Goal: Transaction & Acquisition: Register for event/course

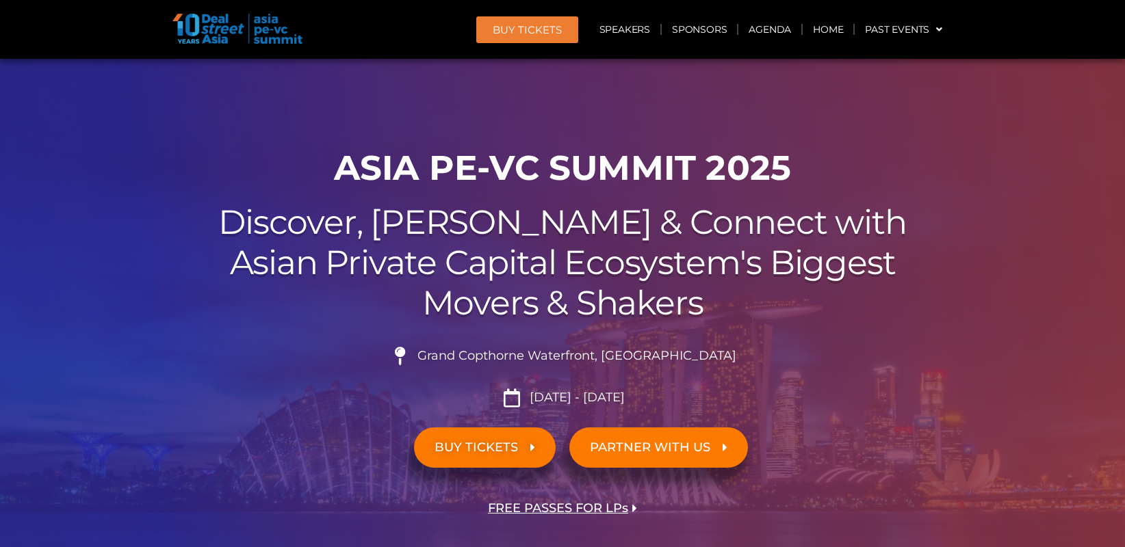
click at [525, 454] on link "BUY TICKETS" at bounding box center [485, 448] width 142 height 40
click at [498, 442] on span "BUY TICKETS" at bounding box center [475, 447] width 83 height 13
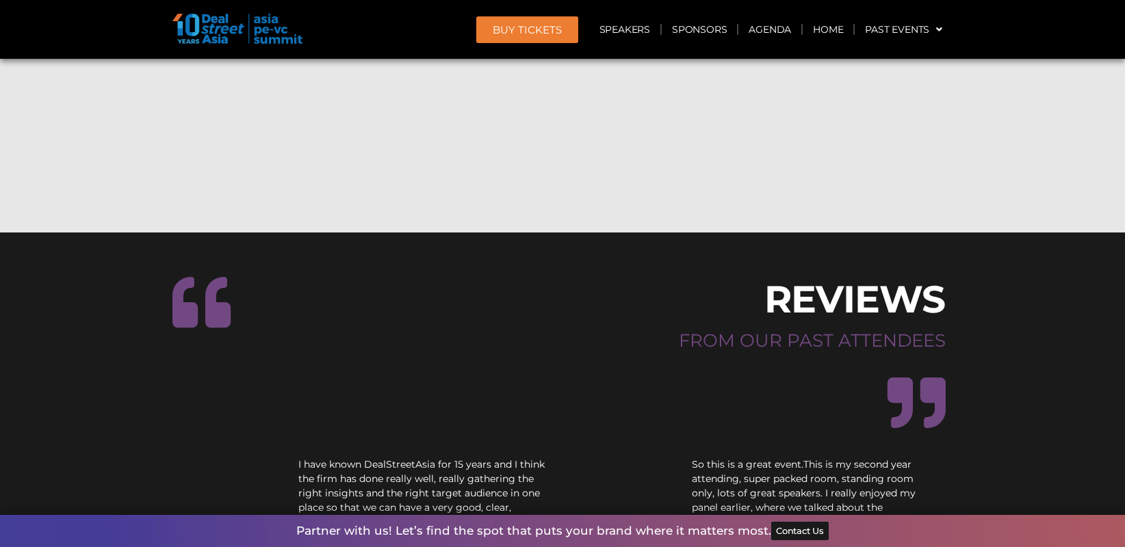
scroll to position [11560, 0]
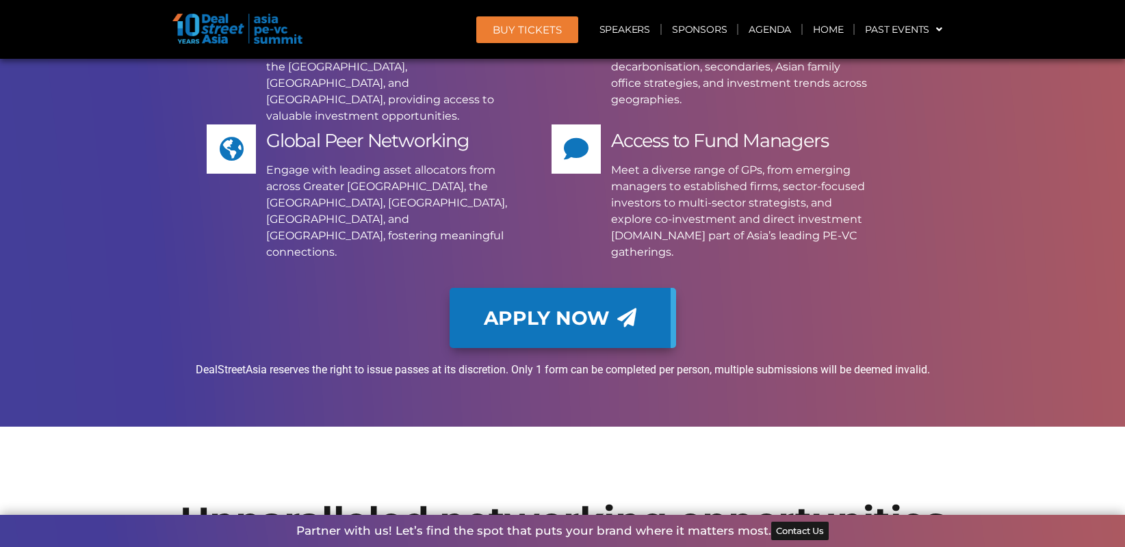
drag, startPoint x: 231, startPoint y: 386, endPoint x: 602, endPoint y: 384, distance: 370.7
drag, startPoint x: 602, startPoint y: 384, endPoint x: 590, endPoint y: 387, distance: 12.6
copy h2 "1,300+ GPs, LPs, founders, and family offices"
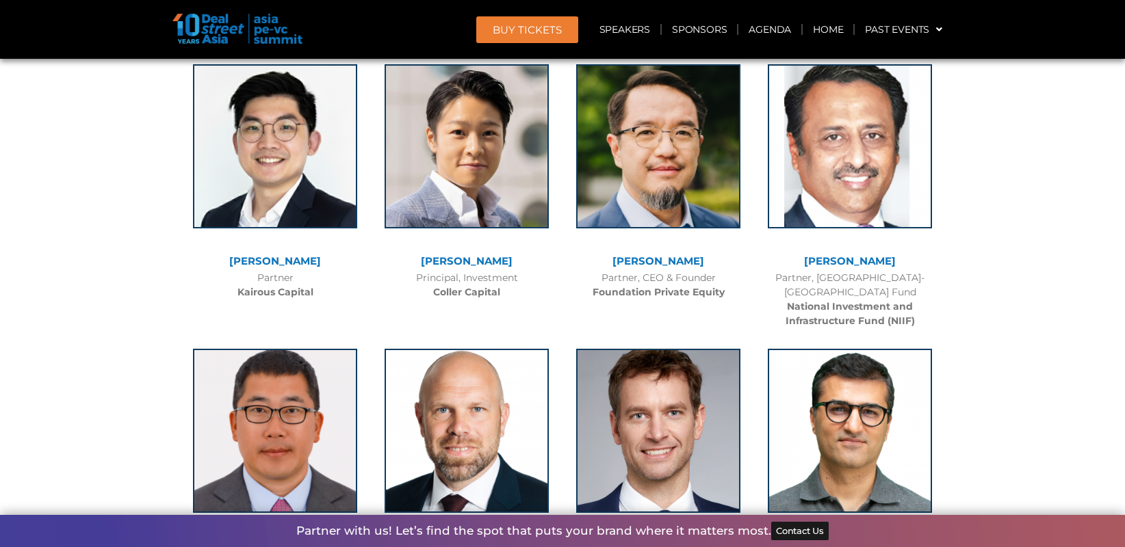
scroll to position [6019, 0]
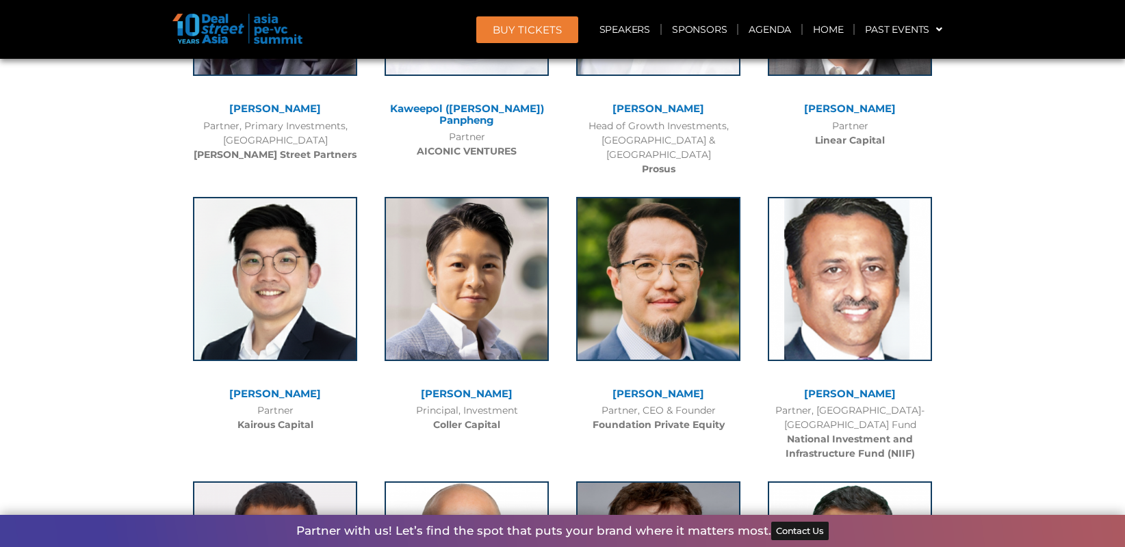
click at [538, 37] on link "BUY Tickets" at bounding box center [527, 29] width 102 height 27
click at [538, 39] on link "BUY Tickets" at bounding box center [527, 29] width 102 height 27
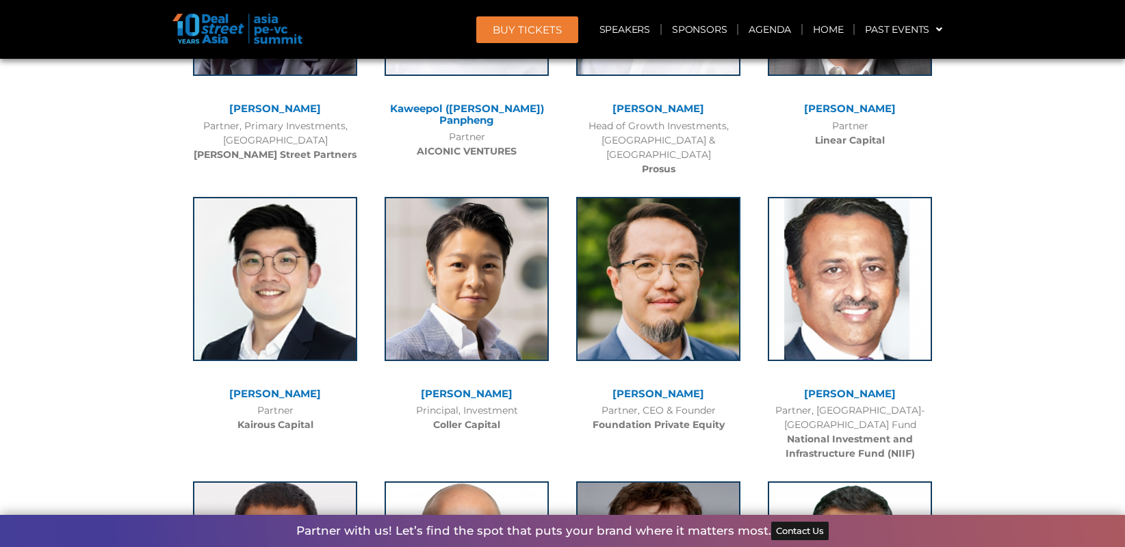
scroll to position [5677, 0]
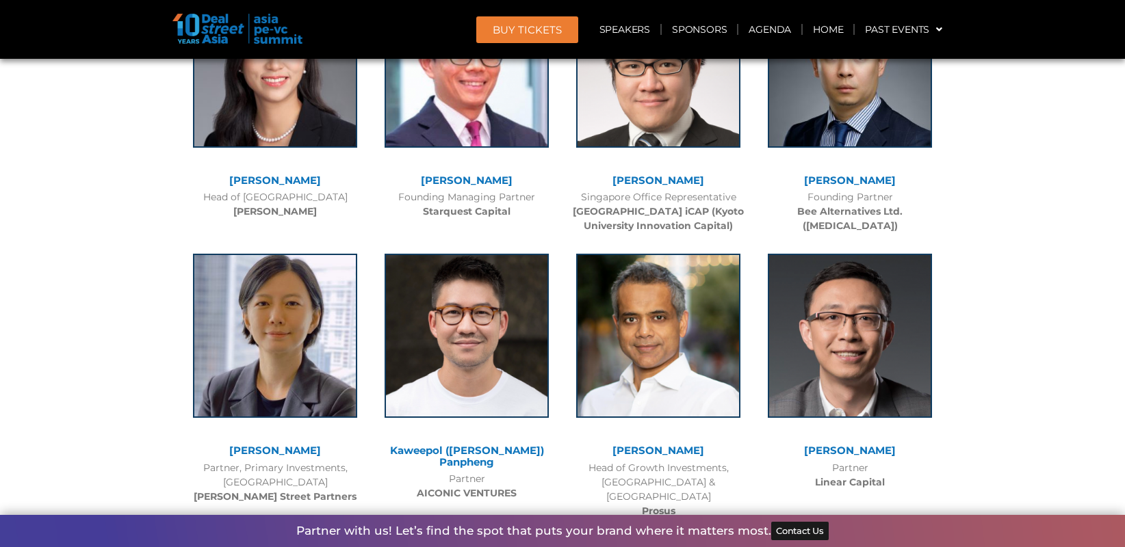
click at [510, 34] on span "BUY Tickets" at bounding box center [526, 30] width 69 height 10
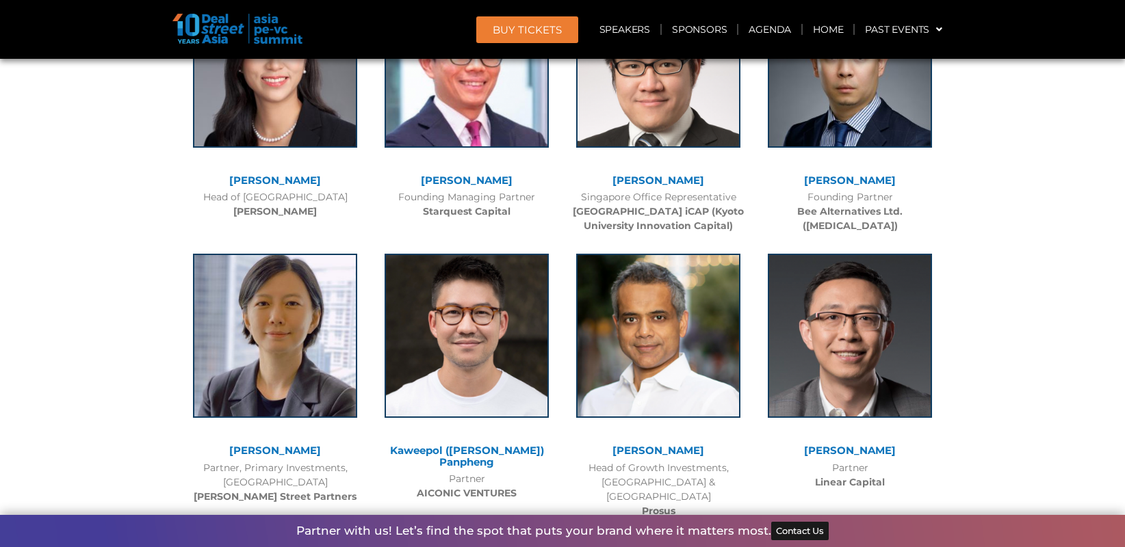
click at [510, 34] on span "BUY Tickets" at bounding box center [526, 30] width 69 height 10
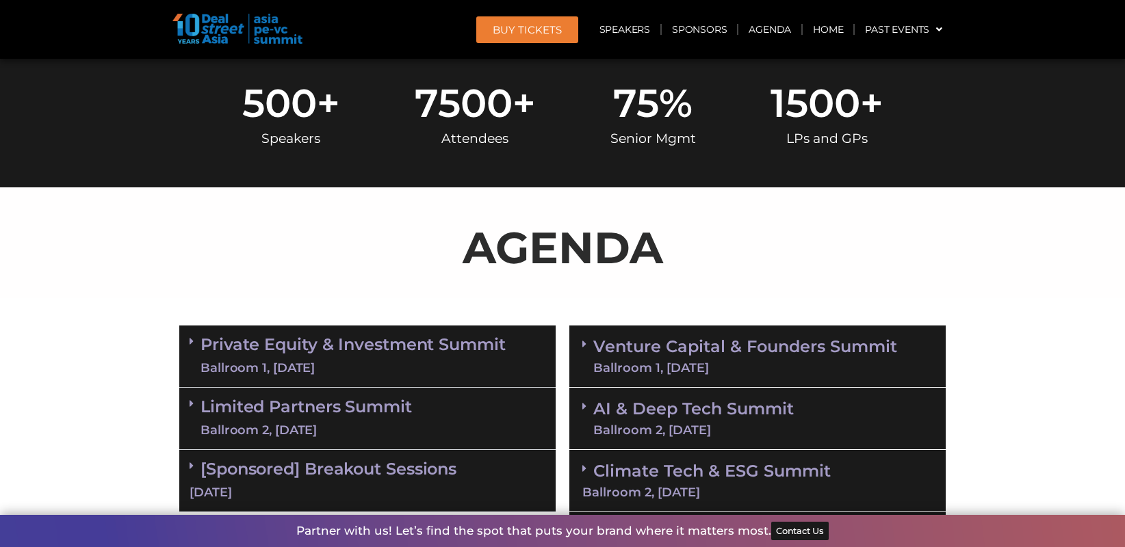
scroll to position [0, 0]
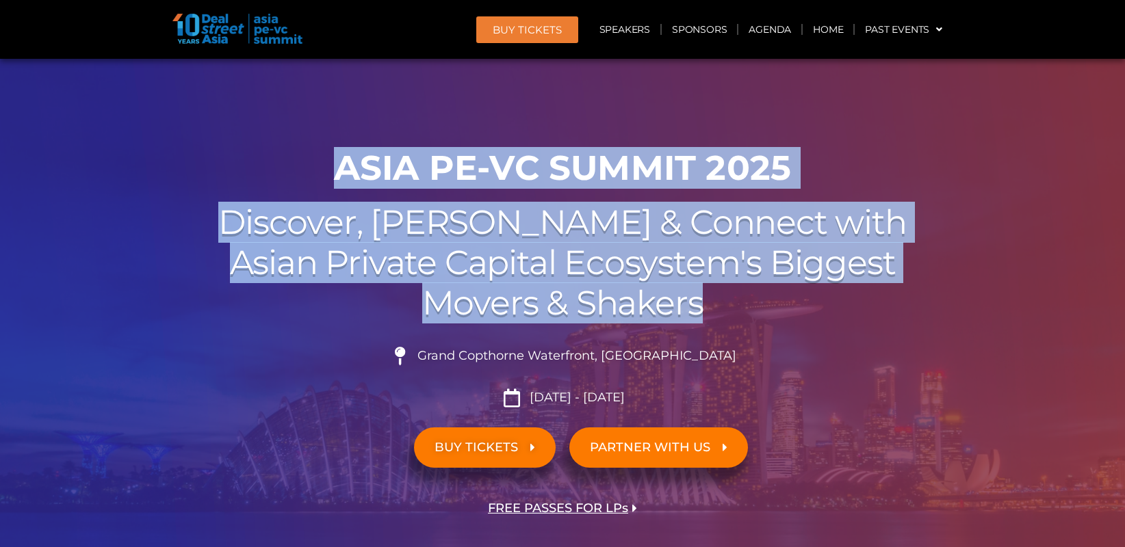
drag, startPoint x: 335, startPoint y: 168, endPoint x: 713, endPoint y: 303, distance: 401.5
click at [713, 303] on div "00 Days 00 Hours 00 Minutes 00 Seconds ASIA PE-VC Summit 2025 Discover, Learn &…" at bounding box center [562, 355] width 780 height 429
drag, startPoint x: 713, startPoint y: 303, endPoint x: 648, endPoint y: 279, distance: 69.3
copy div "ASIA PE-VC Summit 2025 Discover, Learn & Connect with Asian Private Capital Eco…"
